Goal: Book appointment/travel/reservation

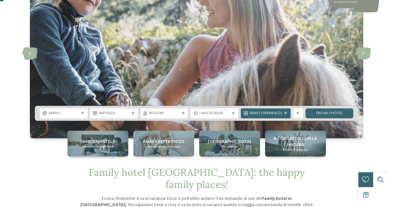
scroll to position [57, 0]
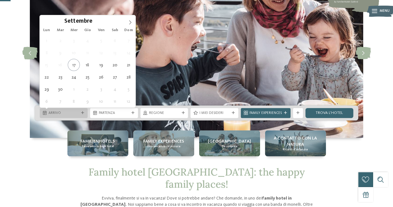
click at [76, 112] on span "Arrivo" at bounding box center [63, 113] width 30 height 5
click at [130, 26] on div "Lun Mar Mer Gio Ven Sab Dom" at bounding box center [88, 30] width 96 height 9
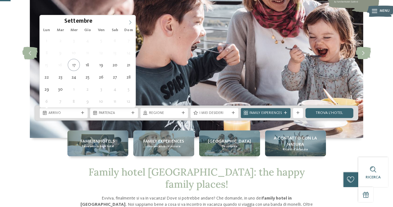
click at [129, 21] on icon at bounding box center [130, 22] width 4 height 4
type div "28.12.2025"
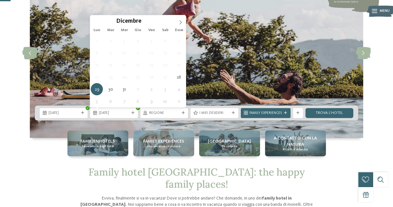
click at [180, 26] on div "Lun Mar Mer Gio Ven Sab Dom" at bounding box center [138, 30] width 96 height 9
type input "****"
click at [178, 25] on span at bounding box center [180, 20] width 11 height 11
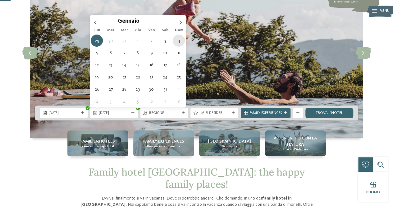
type div "04.01.2026"
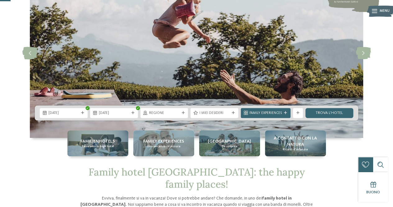
click at [161, 119] on div "28.12.2025 04.01.2026" at bounding box center [196, 112] width 323 height 15
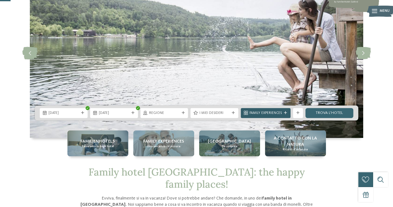
click at [281, 113] on span "Family Experiences" at bounding box center [265, 113] width 32 height 5
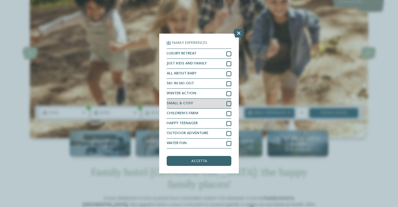
click at [229, 104] on div at bounding box center [228, 103] width 5 height 5
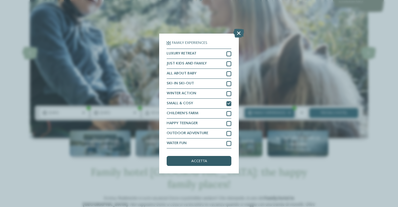
click at [204, 159] on span "accetta" at bounding box center [199, 161] width 16 height 4
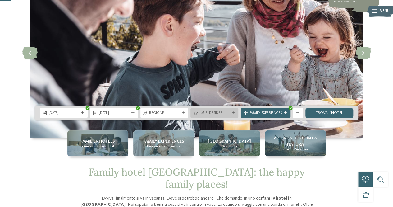
click at [214, 113] on span "I miei desideri" at bounding box center [214, 113] width 30 height 5
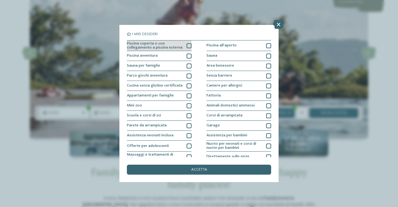
click at [186, 44] on div at bounding box center [188, 45] width 5 height 5
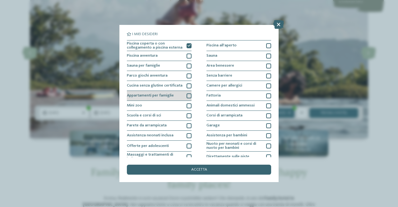
click at [186, 95] on div at bounding box center [188, 95] width 5 height 5
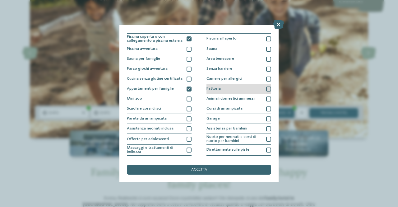
scroll to position [6, 0]
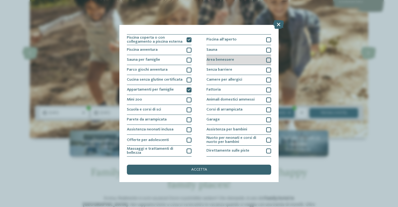
click at [266, 59] on div at bounding box center [268, 59] width 5 height 5
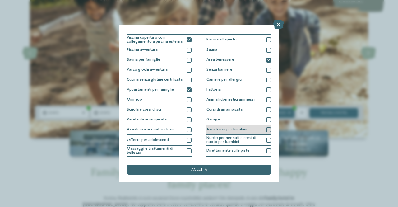
click at [266, 129] on div at bounding box center [268, 129] width 5 height 5
click at [267, 129] on icon at bounding box center [268, 129] width 3 height 3
click at [266, 129] on div at bounding box center [268, 129] width 5 height 5
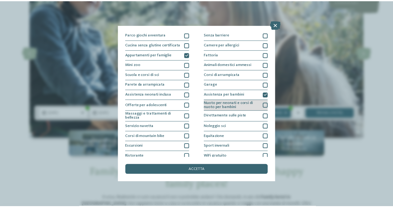
scroll to position [54, 0]
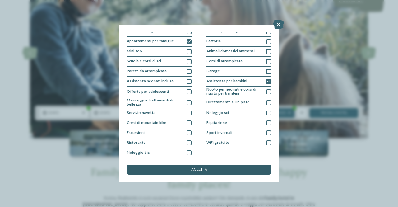
click at [229, 170] on div "accetta" at bounding box center [199, 169] width 144 height 10
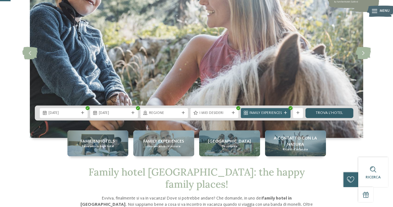
click at [322, 111] on link "trova l’hotel" at bounding box center [329, 113] width 48 height 10
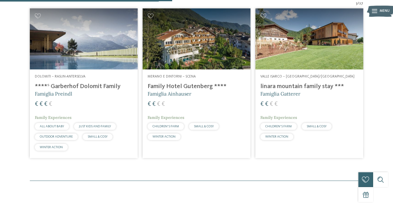
scroll to position [194, 0]
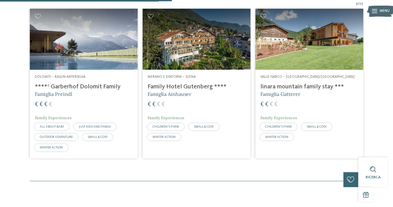
click at [88, 89] on h4 "****ˢ Garberhof Dolomit Family" at bounding box center [84, 86] width 98 height 7
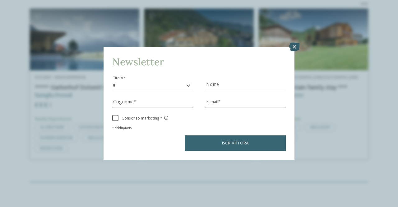
click at [295, 51] on icon at bounding box center [294, 47] width 11 height 9
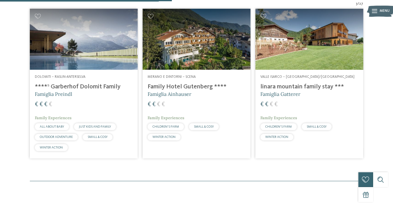
click at [295, 62] on img at bounding box center [309, 39] width 108 height 61
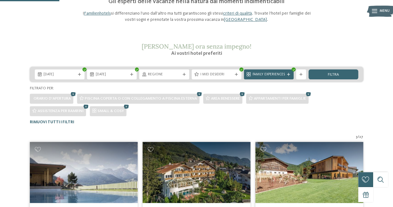
scroll to position [58, 0]
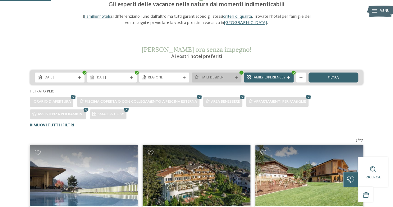
click at [225, 75] on span "I miei desideri" at bounding box center [216, 77] width 32 height 5
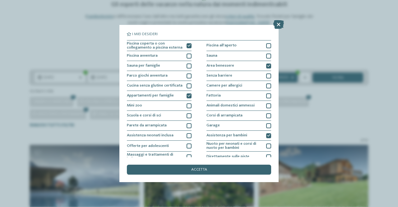
click at [273, 20] on div "I miei desideri Piscina coperta o con collegamento a piscina esterna Piscina al…" at bounding box center [199, 103] width 398 height 207
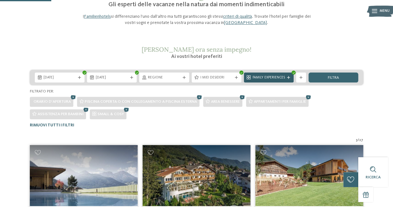
click at [272, 78] on span "Family Experiences" at bounding box center [268, 77] width 32 height 5
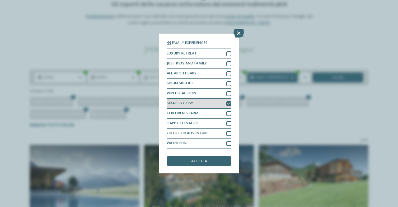
click at [226, 103] on div at bounding box center [228, 103] width 5 height 5
click at [193, 161] on span "accetta" at bounding box center [199, 161] width 16 height 4
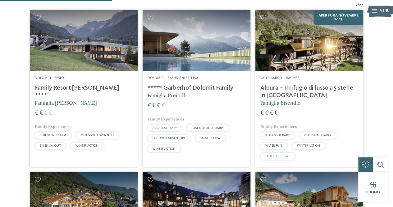
scroll to position [191, 0]
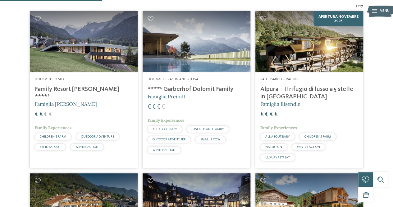
click at [107, 57] on img at bounding box center [84, 41] width 108 height 61
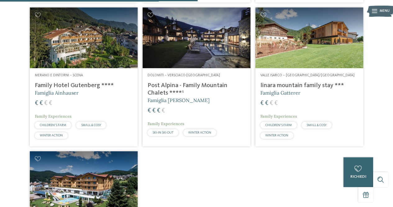
scroll to position [356, 0]
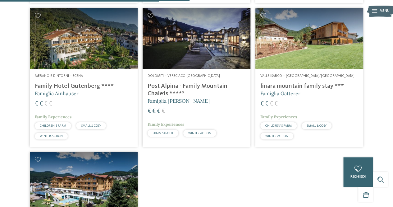
click at [209, 70] on div "Dolomiti – Versciaco-San Candido Post Alpina - Family Mountain Chalets ****ˢ Fa…" at bounding box center [197, 106] width 108 height 75
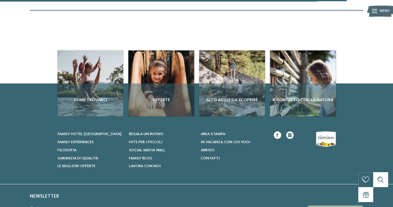
scroll to position [669, 0]
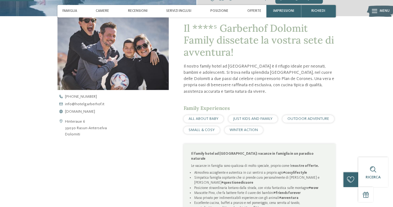
scroll to position [170, 0]
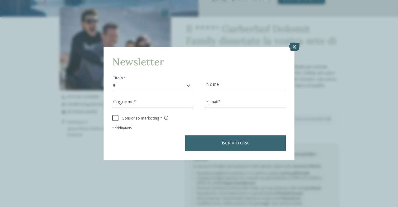
click at [294, 47] on icon at bounding box center [294, 47] width 11 height 9
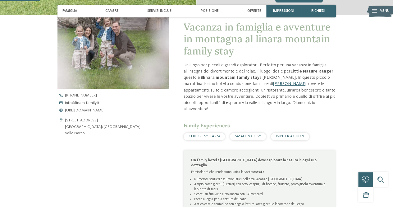
scroll to position [171, 0]
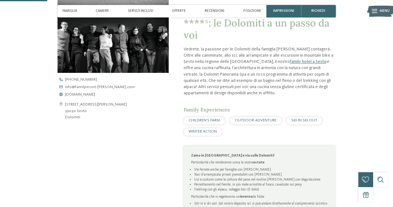
scroll to position [192, 0]
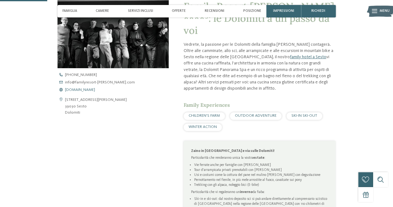
click at [82, 91] on span "[DOMAIN_NAME]" at bounding box center [80, 90] width 30 height 4
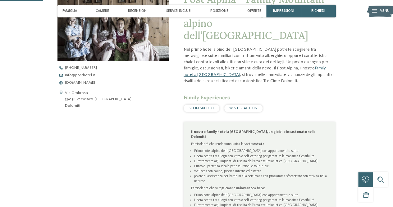
scroll to position [211, 0]
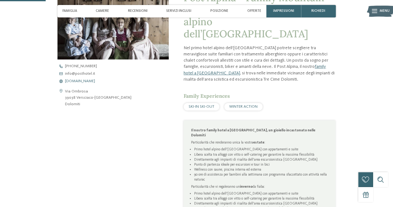
click at [83, 82] on span "www.postalpina.it" at bounding box center [80, 81] width 30 height 4
